Goal: Information Seeking & Learning: Learn about a topic

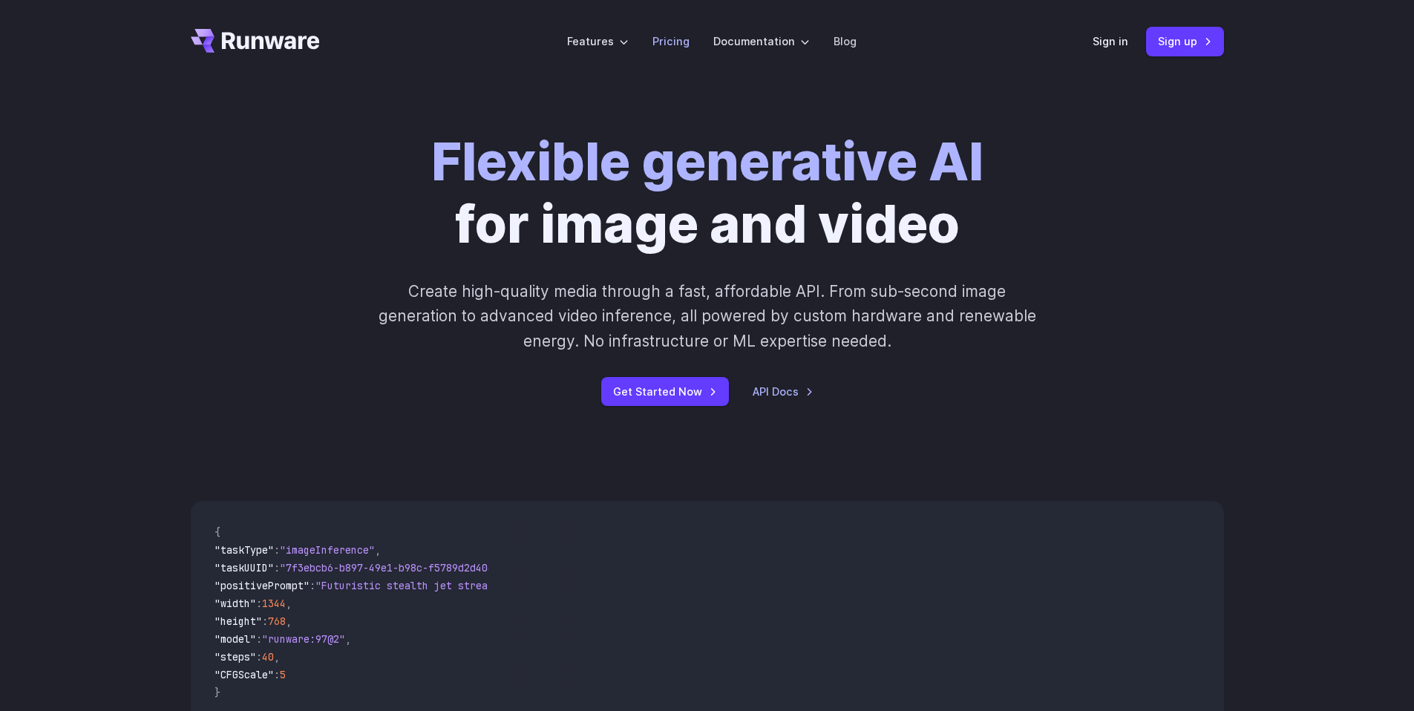
click at [668, 35] on link "Pricing" at bounding box center [671, 41] width 37 height 17
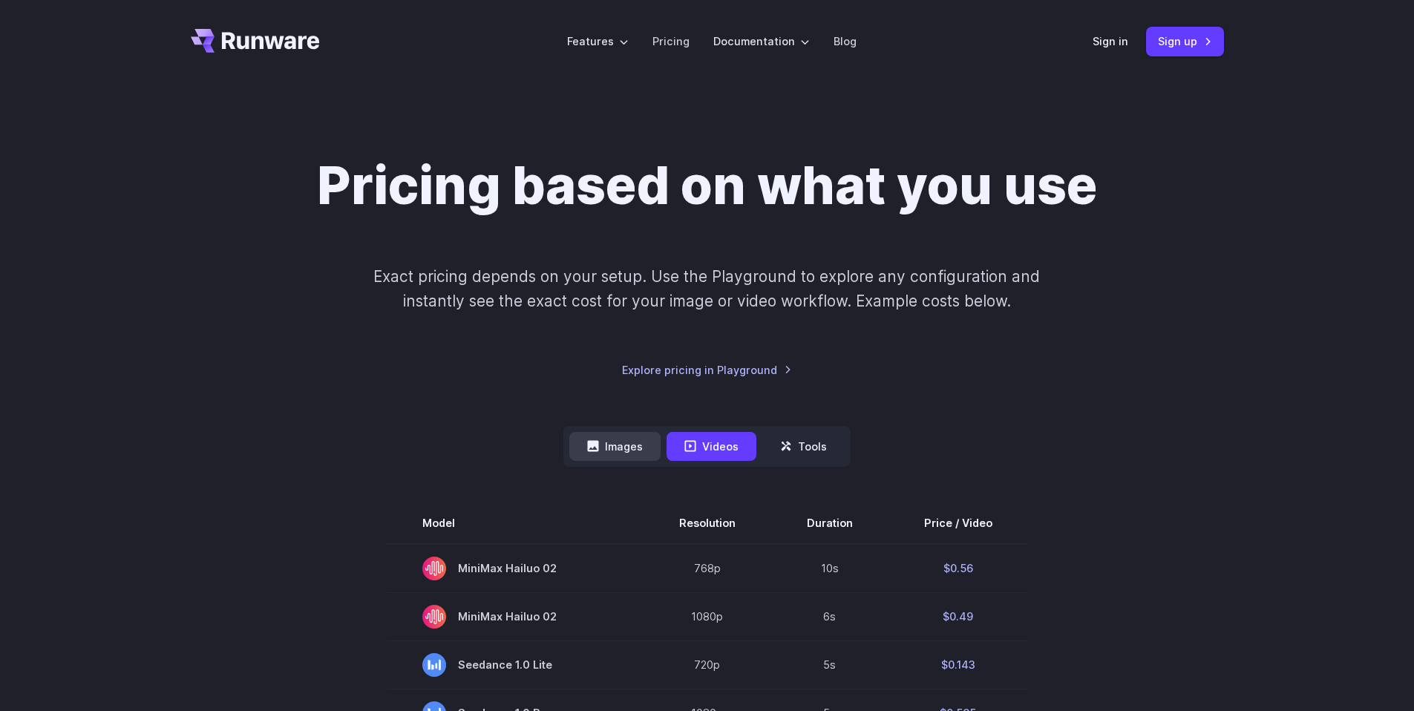
click at [622, 441] on button "Images" at bounding box center [615, 446] width 91 height 29
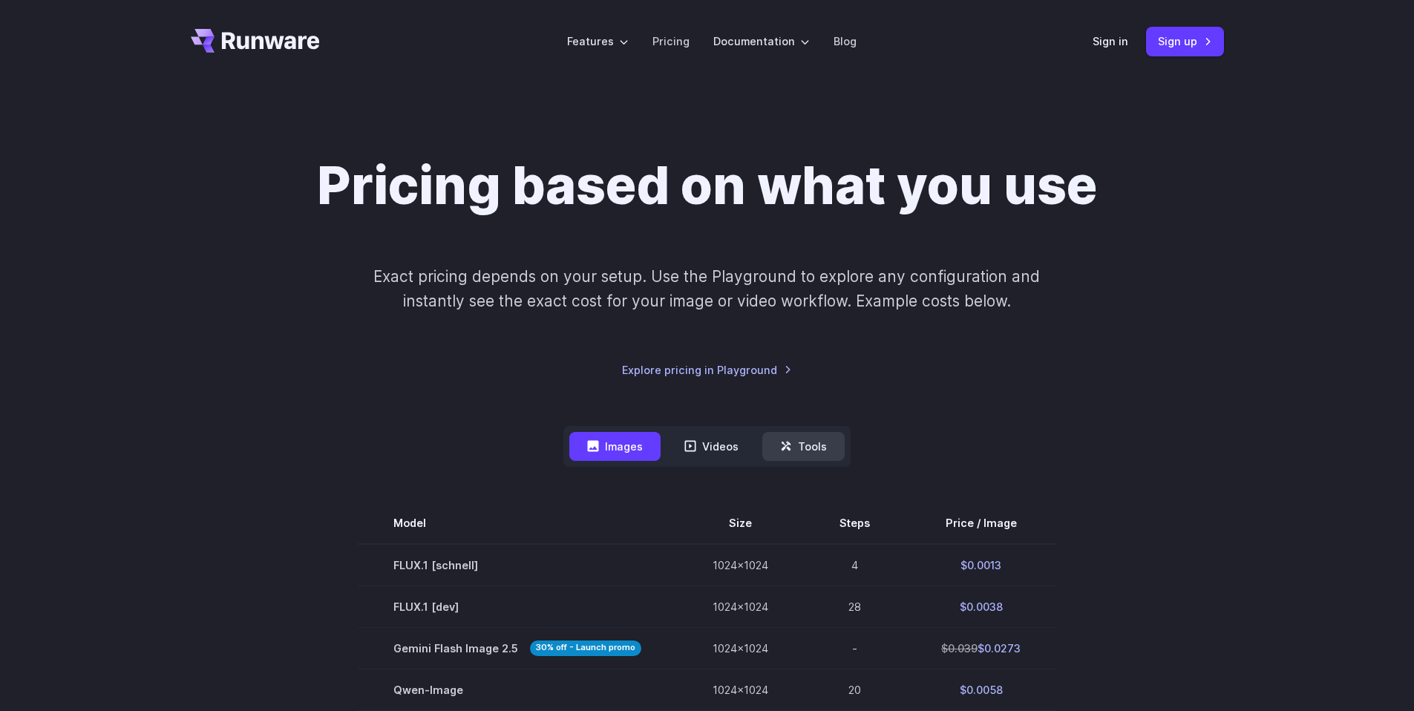
click at [803, 438] on button "Tools" at bounding box center [804, 446] width 82 height 29
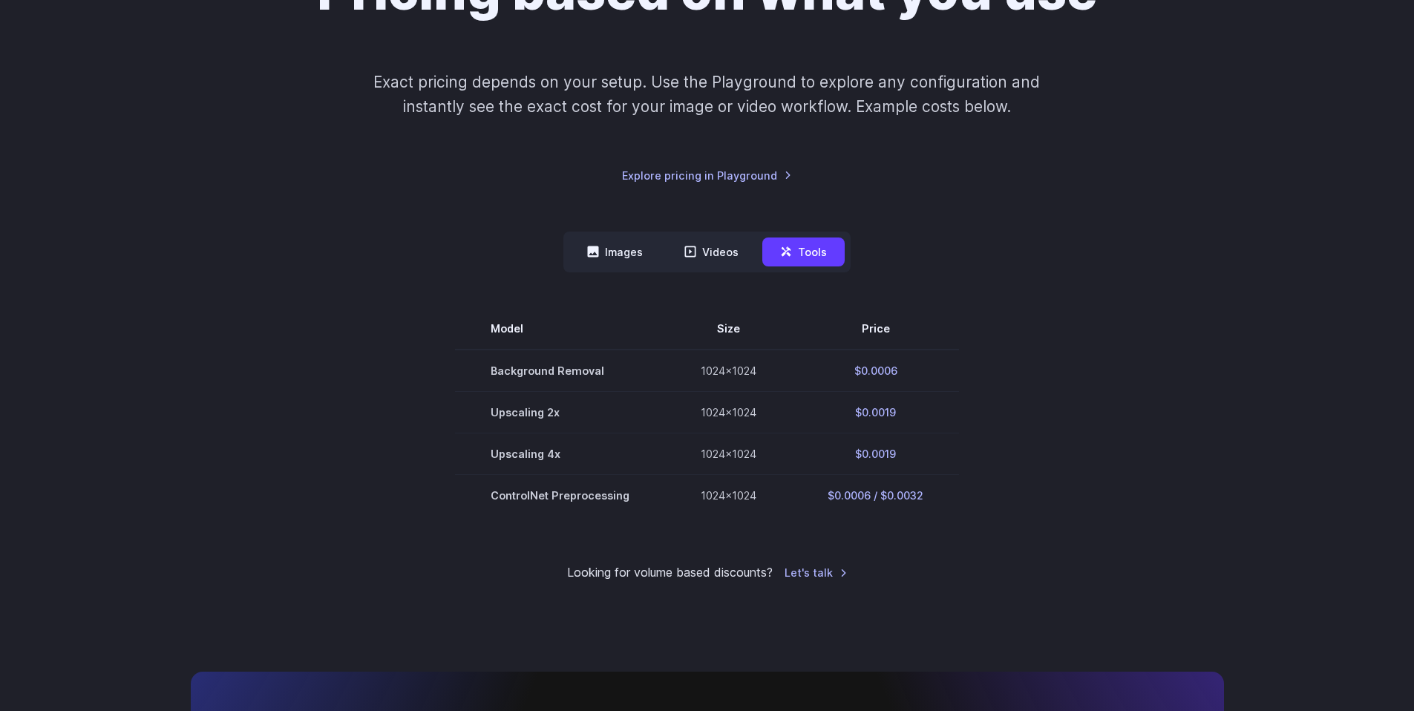
scroll to position [195, 0]
